Goal: Find contact information: Obtain details needed to contact an individual or organization

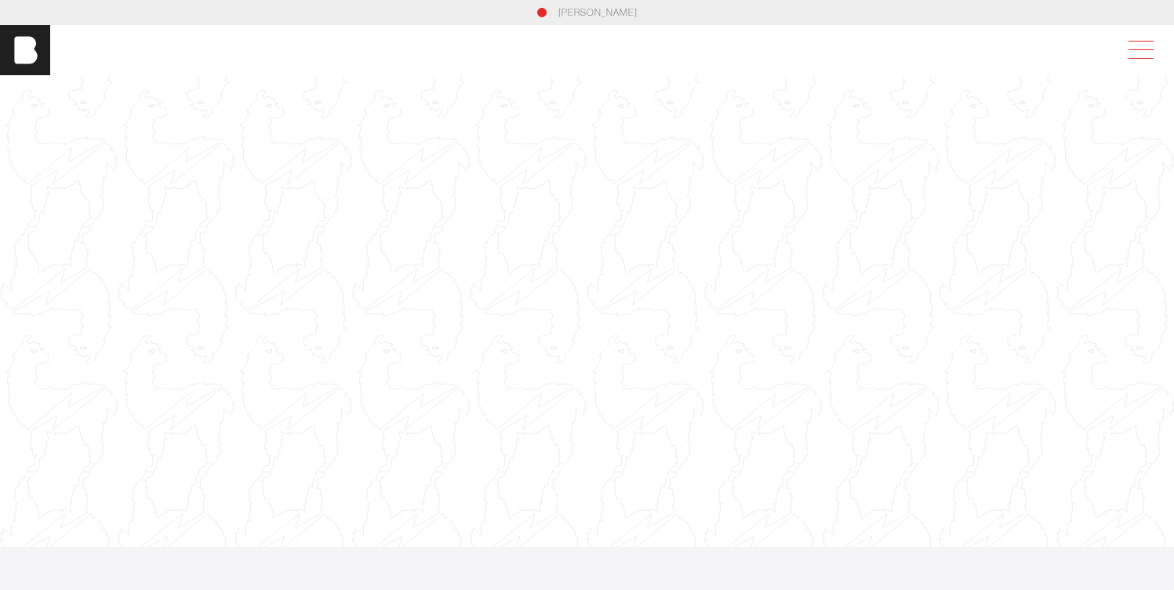
click at [1133, 45] on span at bounding box center [1138, 50] width 36 height 28
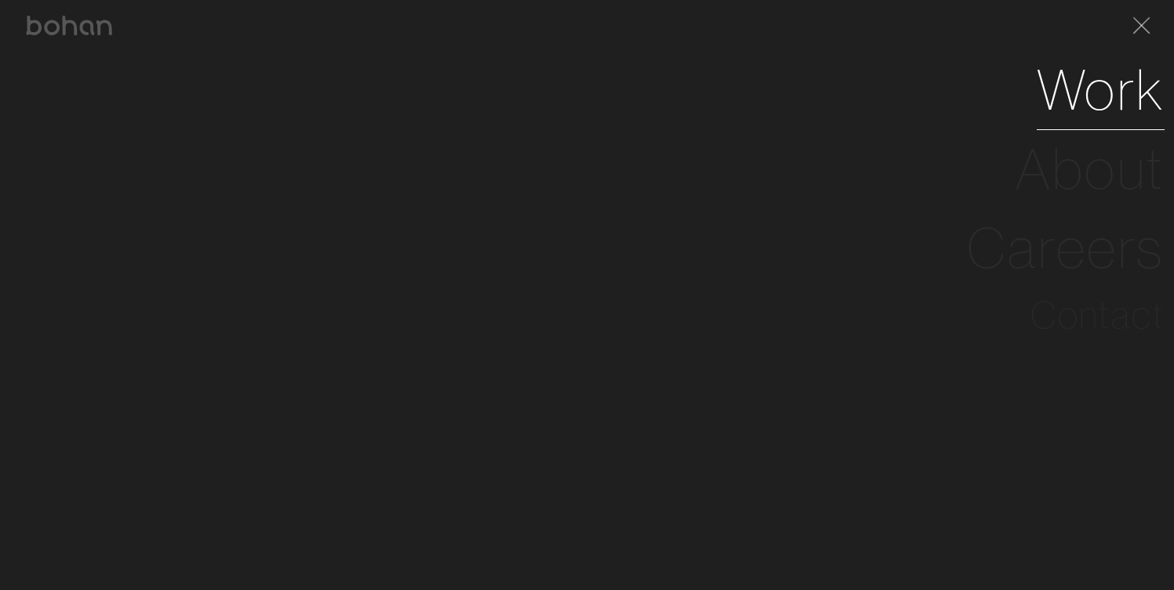
click at [1087, 108] on link "Work" at bounding box center [1101, 89] width 128 height 79
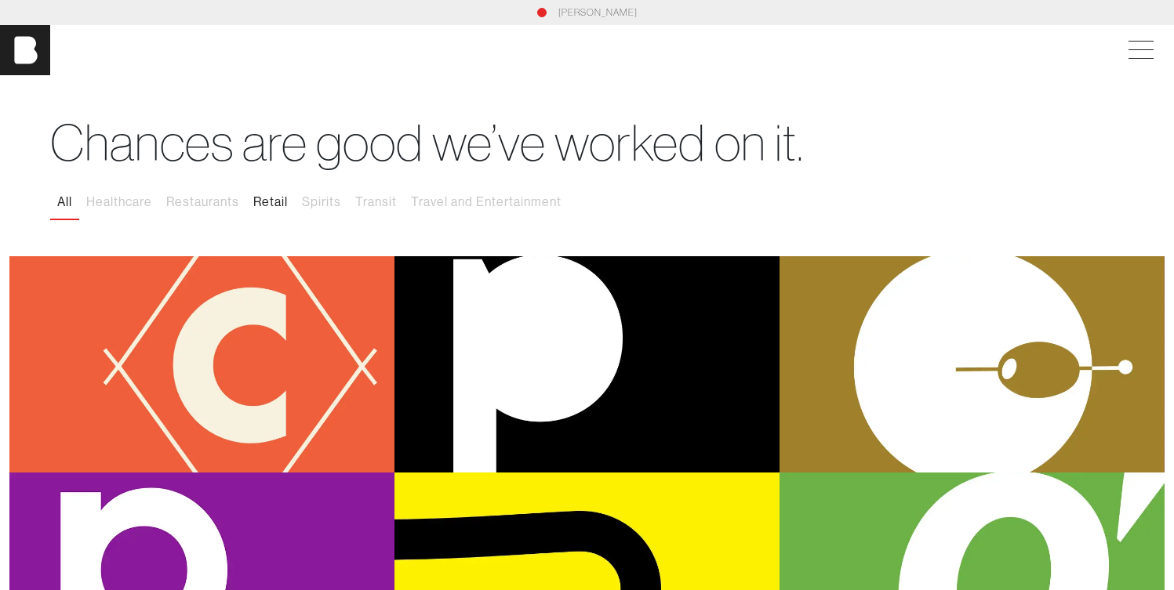
click at [277, 201] on button "Retail" at bounding box center [270, 202] width 49 height 33
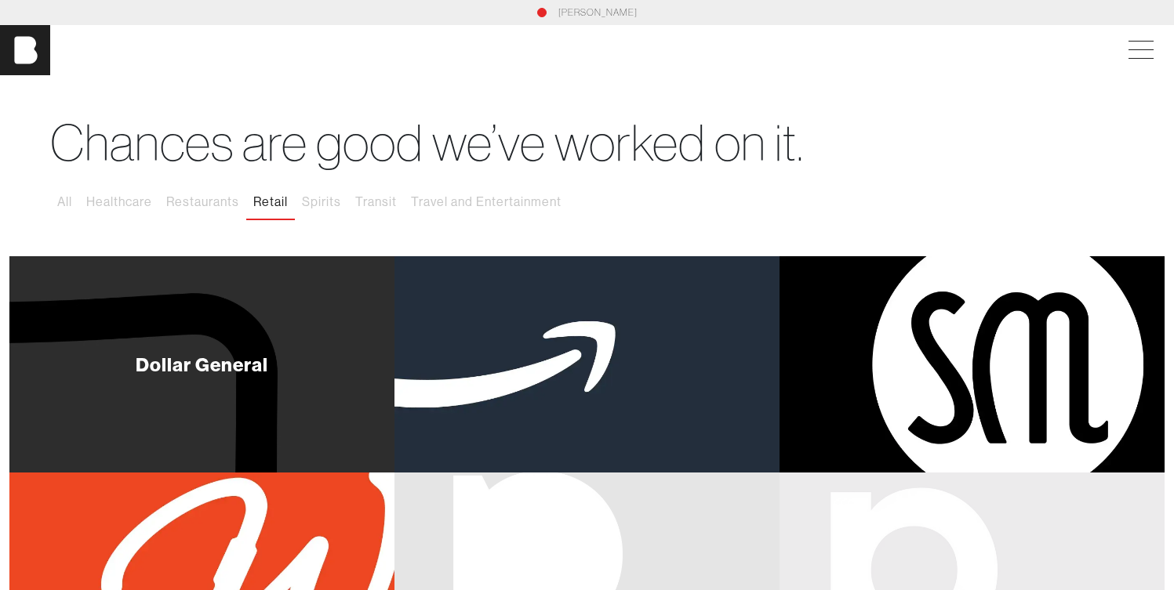
click at [265, 347] on div "Dollar General" at bounding box center [201, 364] width 385 height 216
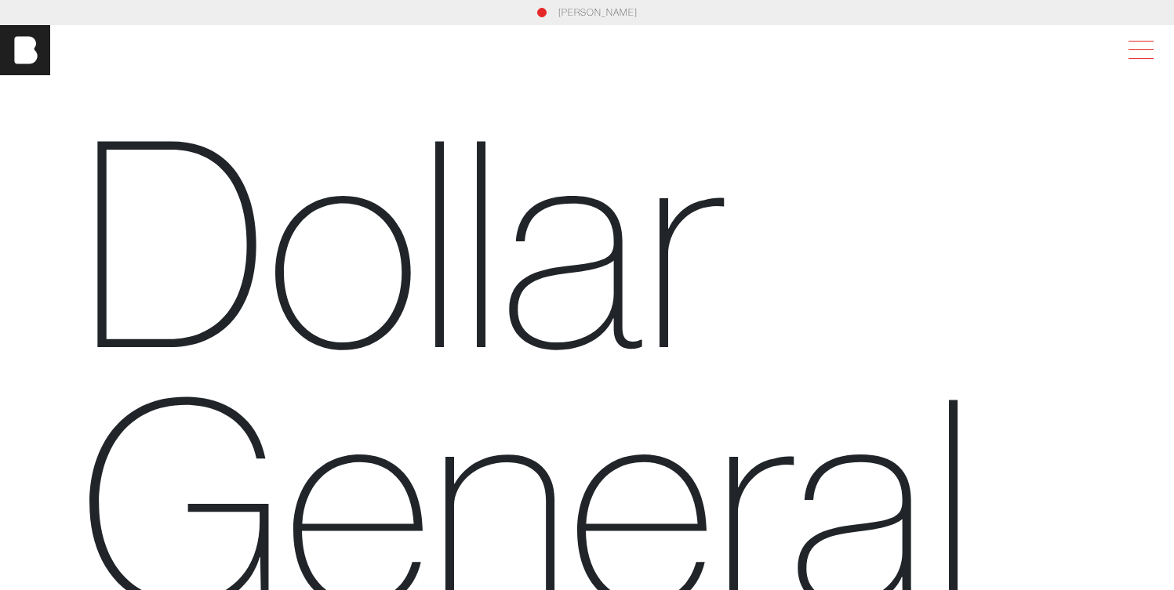
click at [1141, 49] on span at bounding box center [1140, 49] width 25 height 1
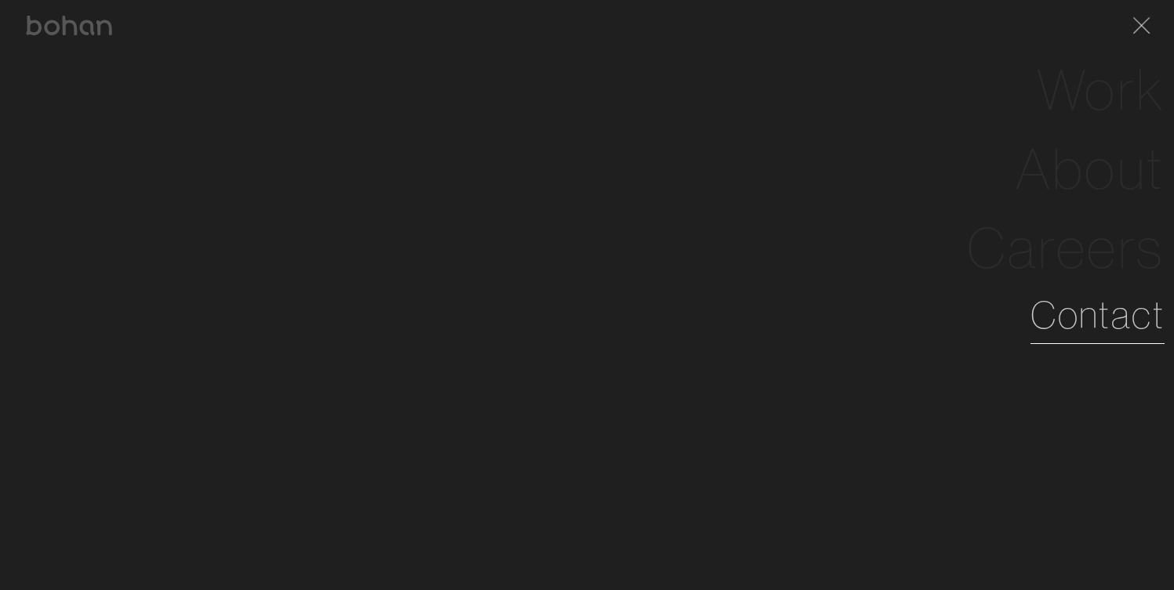
click at [1090, 311] on link "Contact" at bounding box center [1097, 315] width 134 height 56
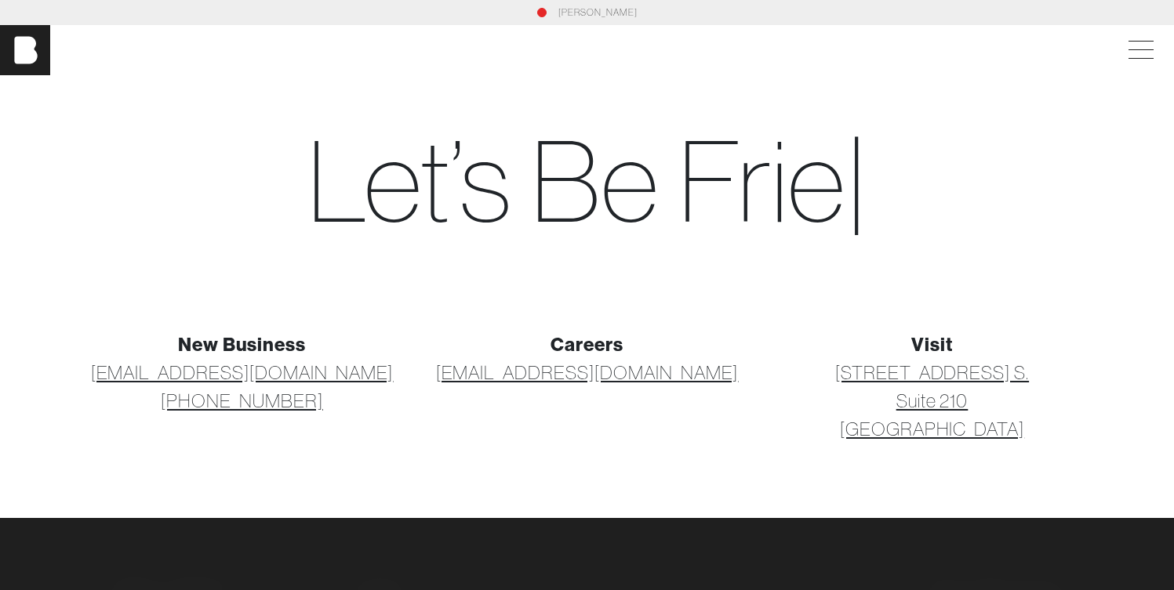
click at [277, 372] on link "[EMAIL_ADDRESS][DOMAIN_NAME]" at bounding box center [242, 372] width 303 height 28
